Goal: Transaction & Acquisition: Book appointment/travel/reservation

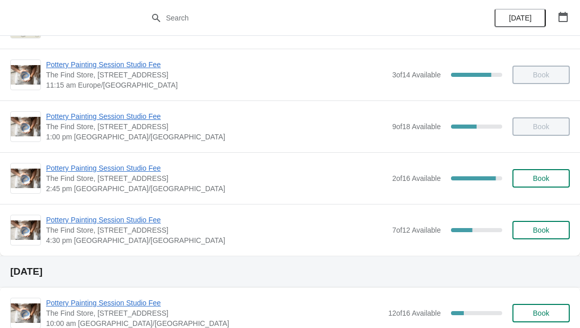
scroll to position [150, 0]
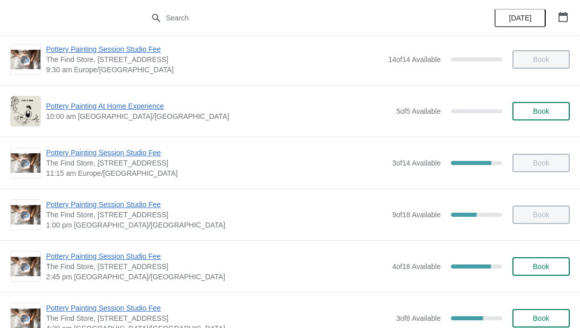
scroll to position [62, 0]
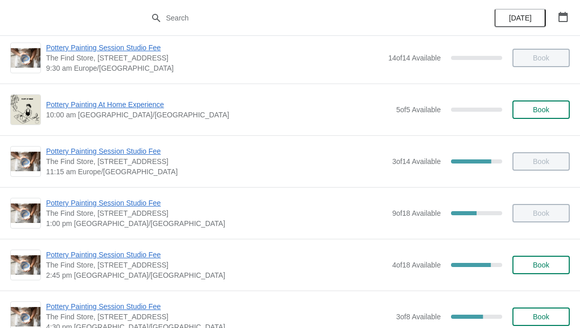
click at [536, 261] on span "Book" at bounding box center [541, 265] width 16 height 8
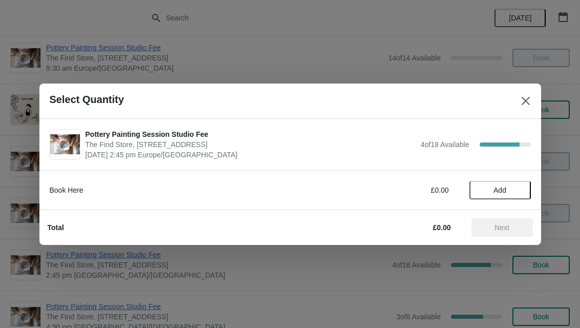
click at [502, 190] on span "Add" at bounding box center [499, 190] width 13 height 8
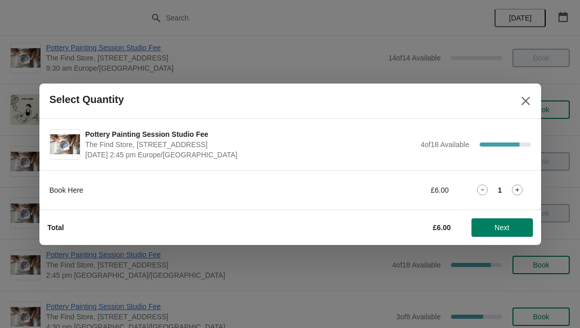
click at [517, 188] on icon at bounding box center [518, 190] width 4 height 4
click at [520, 188] on icon at bounding box center [517, 189] width 11 height 11
click at [514, 187] on icon at bounding box center [517, 189] width 11 height 11
click at [511, 224] on span "Next" at bounding box center [502, 227] width 45 height 8
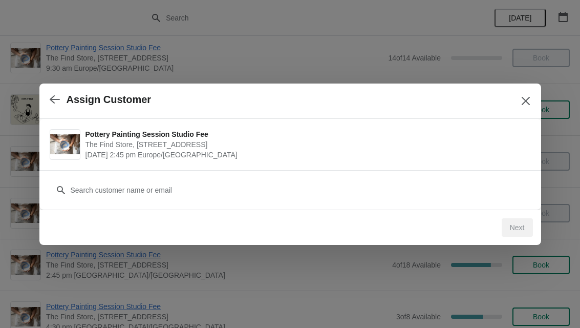
click at [521, 97] on icon "Close" at bounding box center [526, 101] width 10 height 10
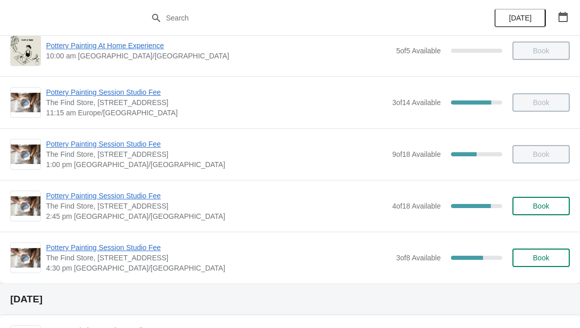
scroll to position [139, 0]
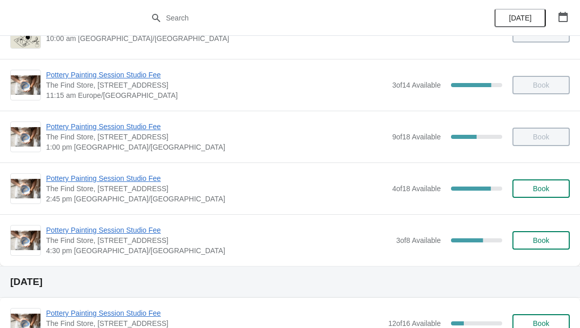
click at [540, 191] on span "Book" at bounding box center [541, 188] width 16 height 8
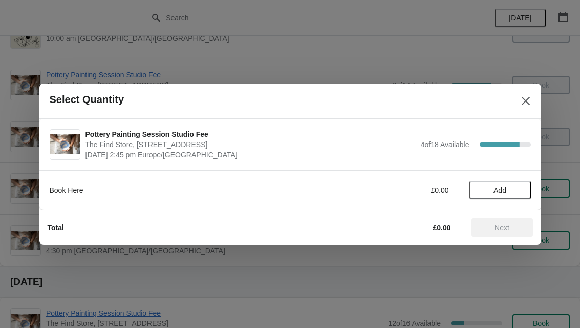
click at [503, 191] on span "Add" at bounding box center [499, 190] width 13 height 8
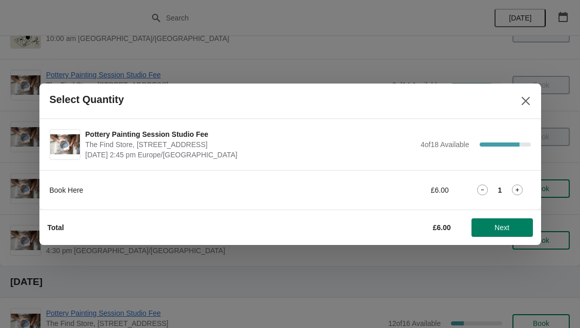
click at [516, 188] on icon at bounding box center [517, 189] width 11 height 11
click at [526, 186] on div "2" at bounding box center [499, 189] width 61 height 11
click at [522, 188] on icon at bounding box center [517, 189] width 11 height 11
click at [521, 187] on icon at bounding box center [517, 189] width 11 height 11
click at [505, 224] on span "Next" at bounding box center [501, 227] width 15 height 8
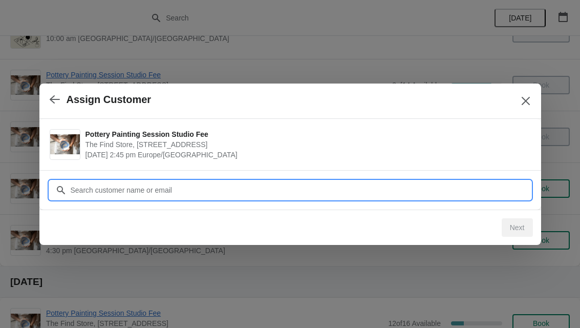
click at [199, 192] on input "Customer" at bounding box center [300, 190] width 461 height 18
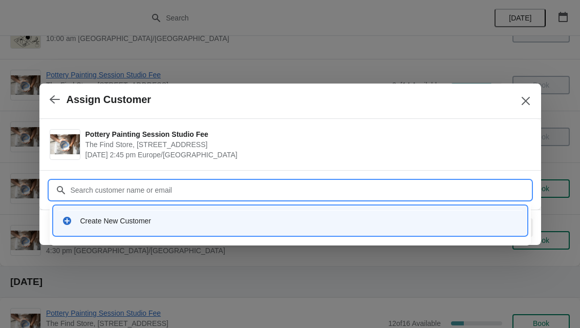
click at [119, 224] on div "Create New Customer" at bounding box center [299, 220] width 438 height 10
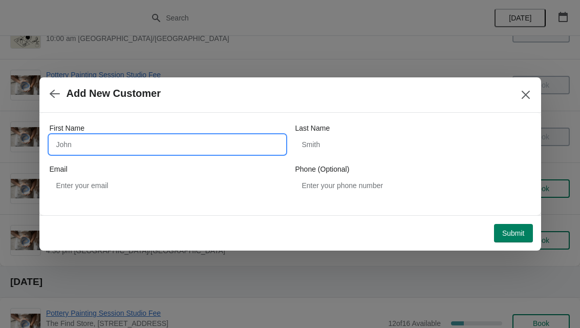
click at [103, 145] on input "First Name" at bounding box center [167, 144] width 235 height 18
type input "S"
type input "Bash"
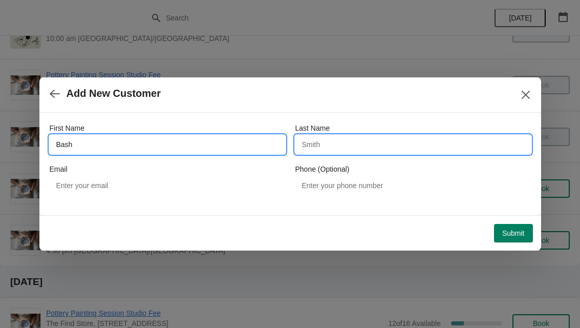
click at [353, 141] on input "Last Name" at bounding box center [412, 144] width 235 height 18
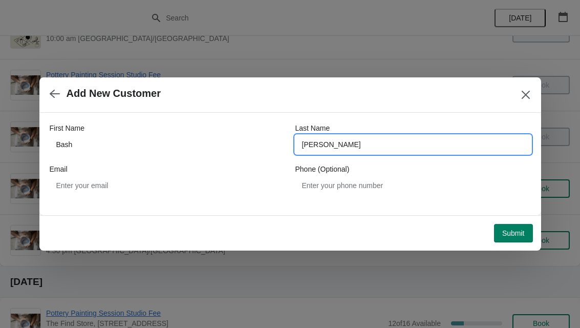
type input "[PERSON_NAME]"
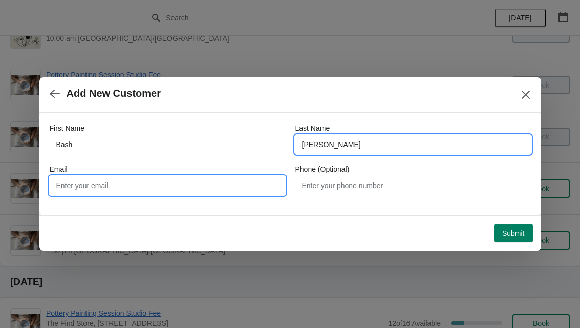
click at [183, 182] on input "Email" at bounding box center [167, 185] width 235 height 18
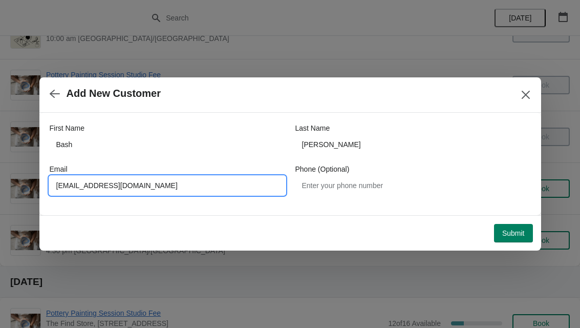
type input "[EMAIL_ADDRESS][DOMAIN_NAME]"
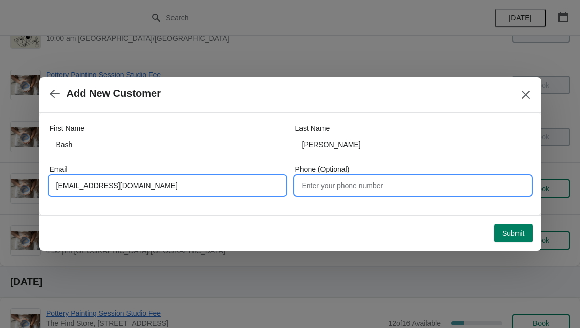
click at [384, 191] on input "Phone (Optional)" at bounding box center [412, 185] width 235 height 18
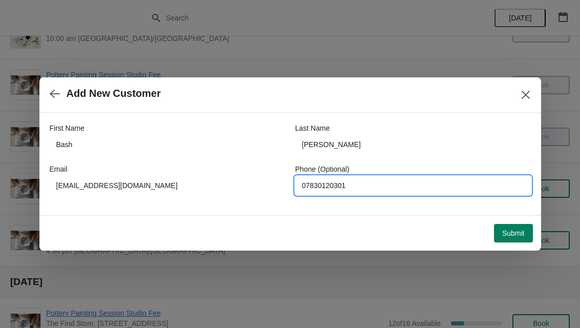
type input "07830120301"
click at [510, 231] on span "Submit" at bounding box center [513, 233] width 23 height 8
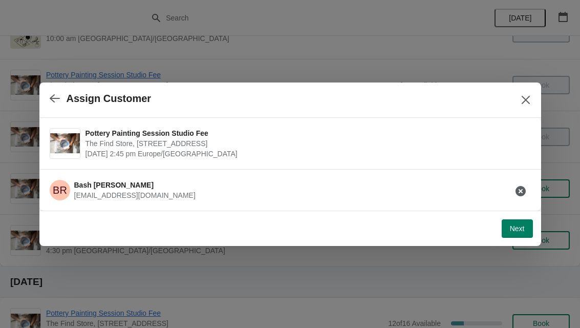
click at [521, 230] on span "Next" at bounding box center [517, 228] width 15 height 8
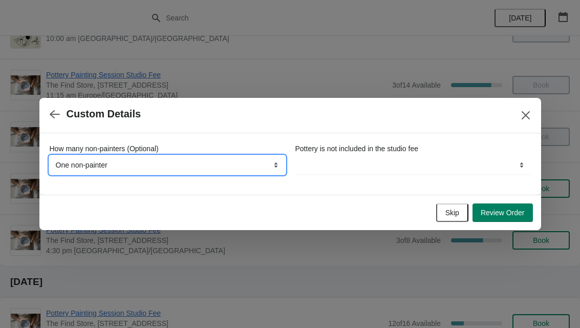
click at [220, 163] on select "None, we're all painting One non-painter Two non-painters" at bounding box center [167, 165] width 235 height 18
select select "None, we're all painting"
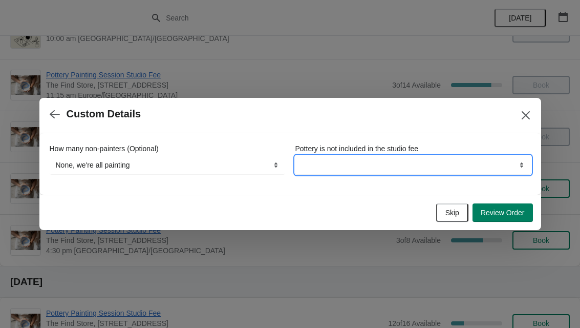
click at [398, 169] on select "By continuing your booking you understand this" at bounding box center [412, 165] width 235 height 18
select select "By continuing your booking you understand this"
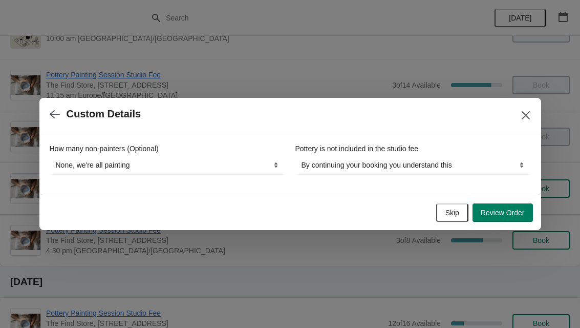
click at [513, 211] on span "Review Order" at bounding box center [503, 212] width 44 height 8
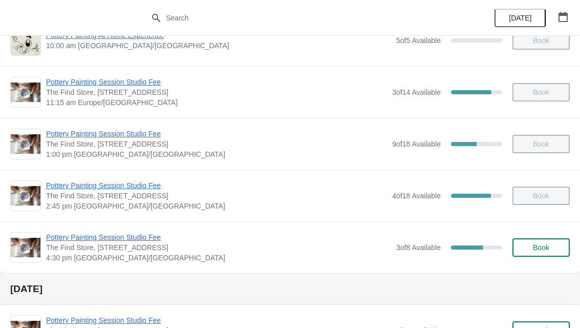
scroll to position [142, 0]
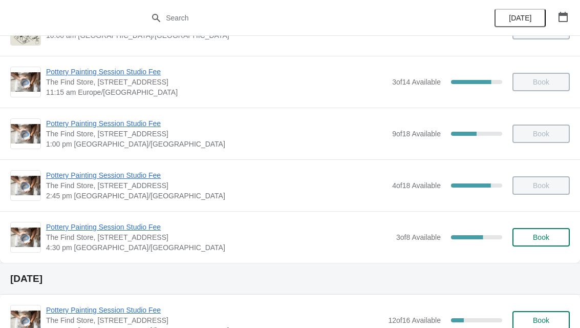
click at [533, 189] on div "Book" at bounding box center [536, 185] width 68 height 18
click at [541, 186] on div "Book" at bounding box center [536, 185] width 68 height 18
click at [541, 239] on span "Book" at bounding box center [541, 237] width 16 height 8
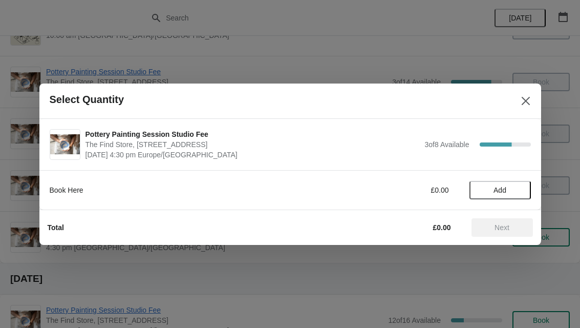
click at [521, 100] on icon "Close" at bounding box center [526, 101] width 10 height 10
